Goal: Navigation & Orientation: Find specific page/section

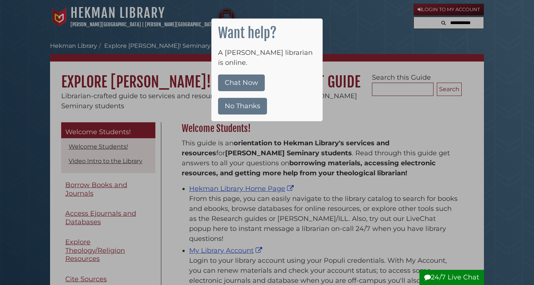
scroll to position [109, 284]
click at [242, 98] on button "No Thanks" at bounding box center [242, 106] width 49 height 17
